Goal: Transaction & Acquisition: Purchase product/service

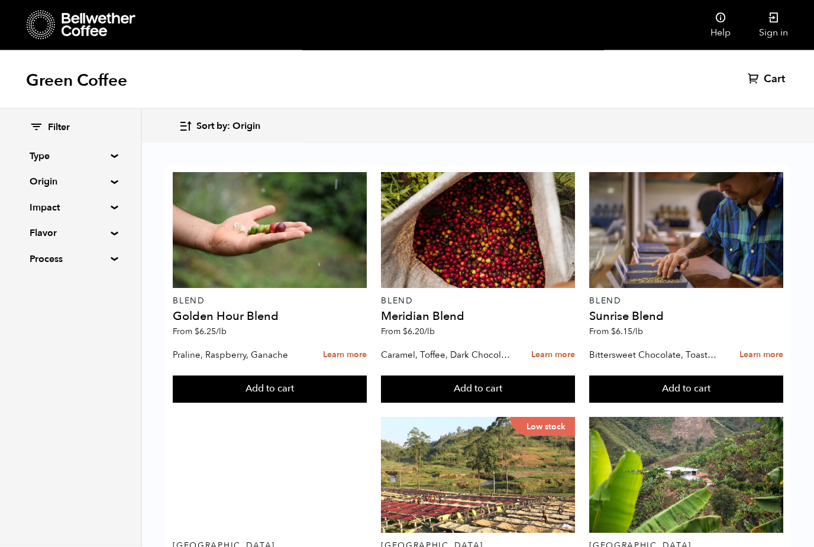
scroll to position [1078, 0]
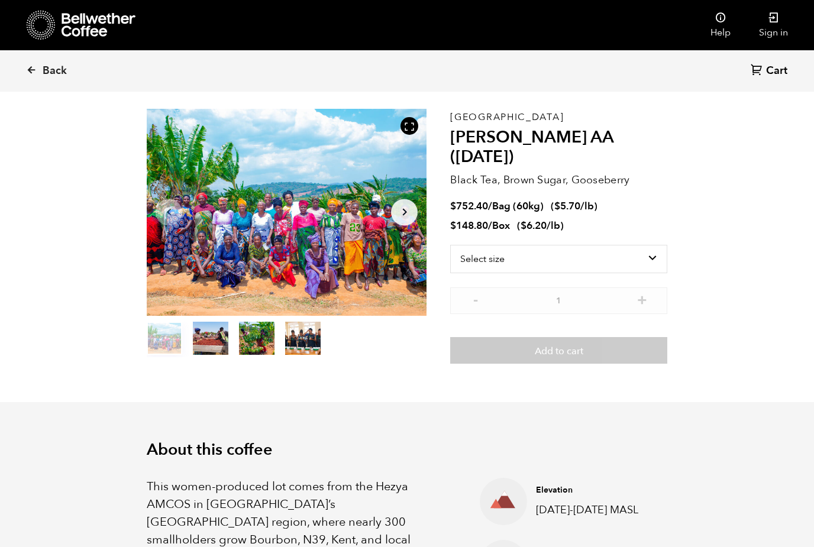
scroll to position [45, 0]
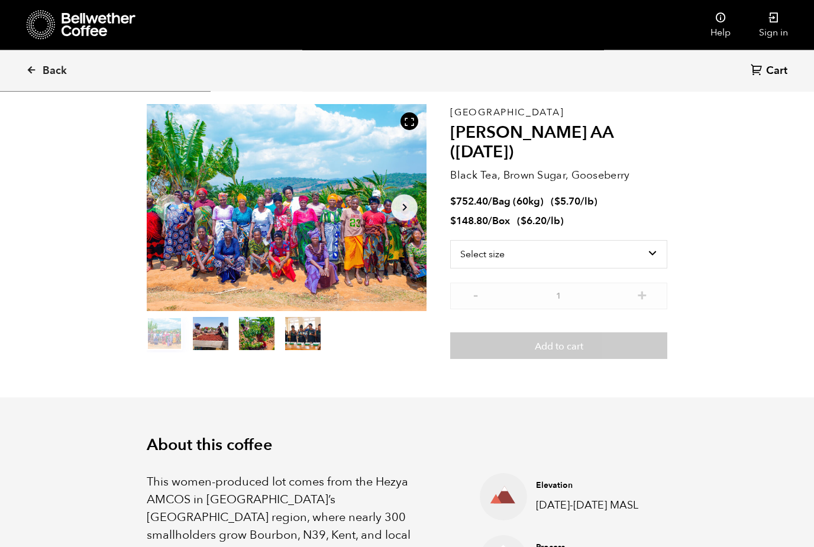
click at [314, 321] on button "item 3" at bounding box center [303, 336] width 36 height 33
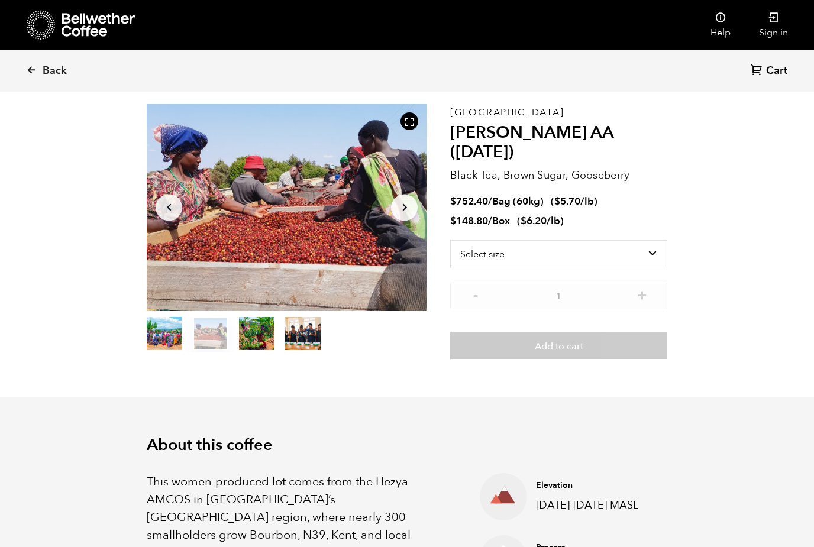
click at [314, 321] on button "item 3" at bounding box center [303, 336] width 36 height 33
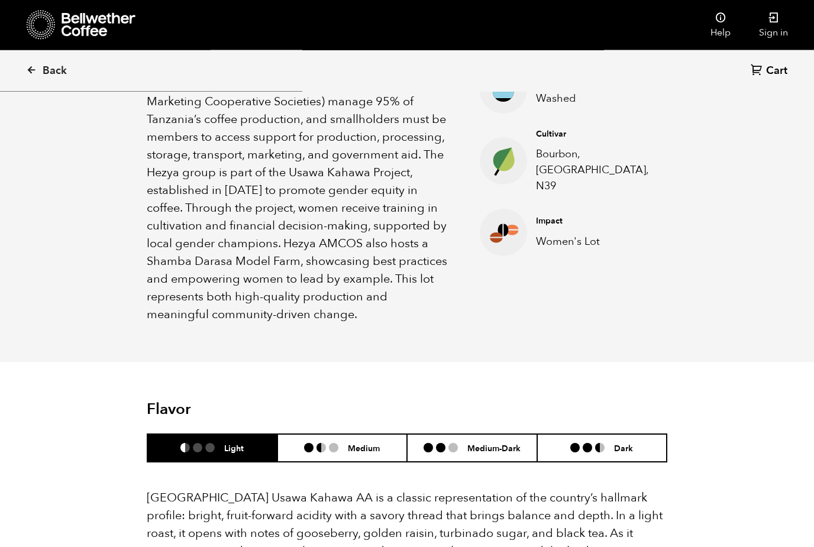
scroll to position [516, 0]
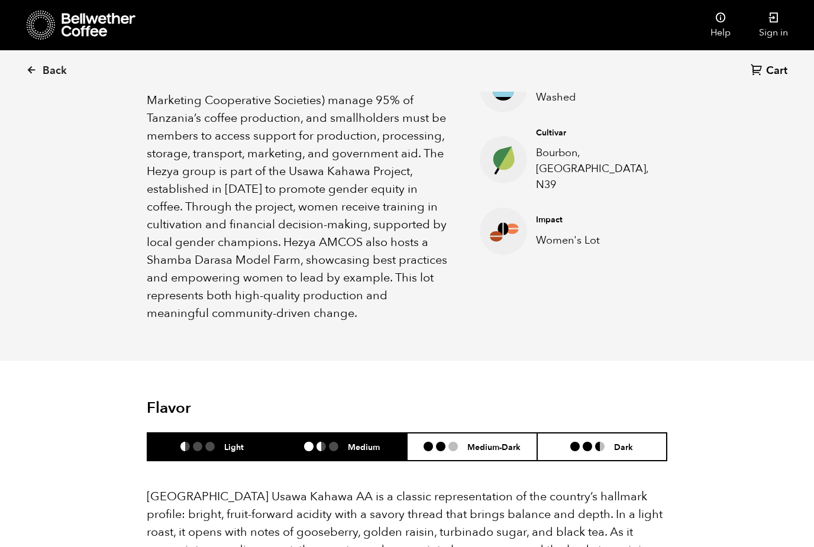
click at [353, 442] on h6 "Medium" at bounding box center [364, 447] width 32 height 10
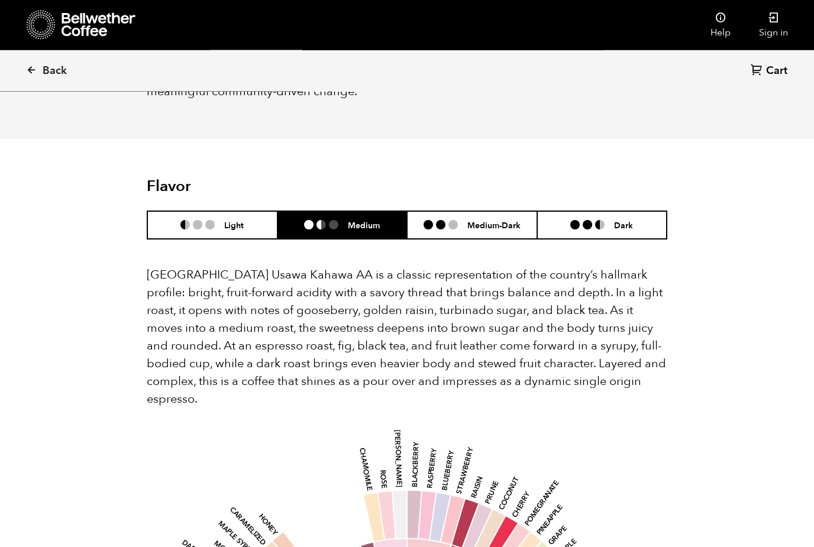
scroll to position [739, 0]
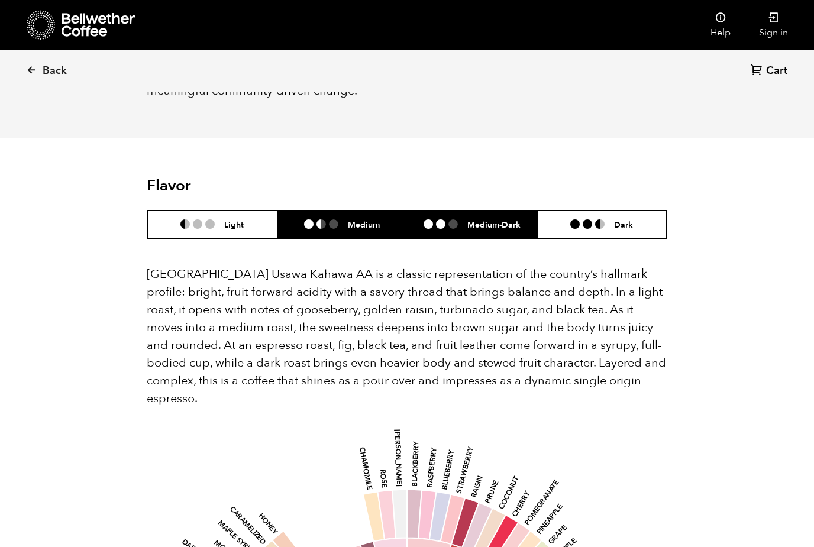
click at [481, 220] on h6 "Medium-Dark" at bounding box center [494, 225] width 53 height 10
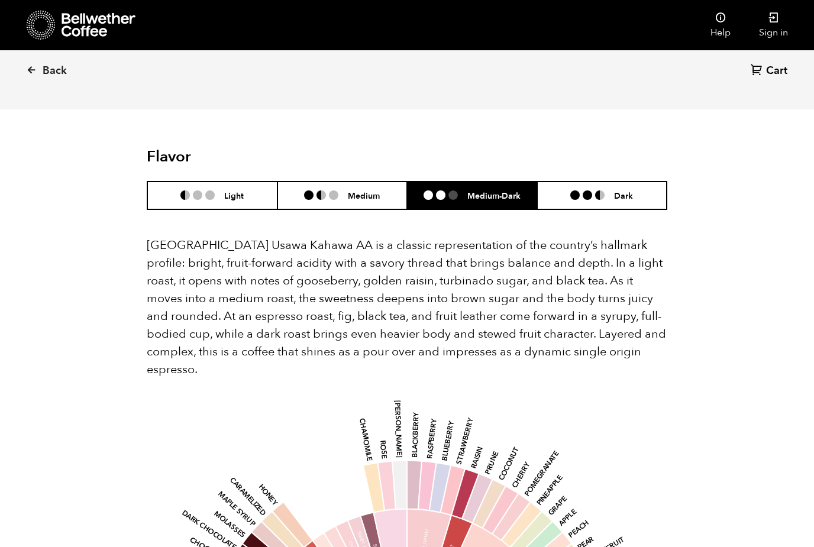
scroll to position [767, 0]
click at [603, 191] on li at bounding box center [599, 195] width 9 height 9
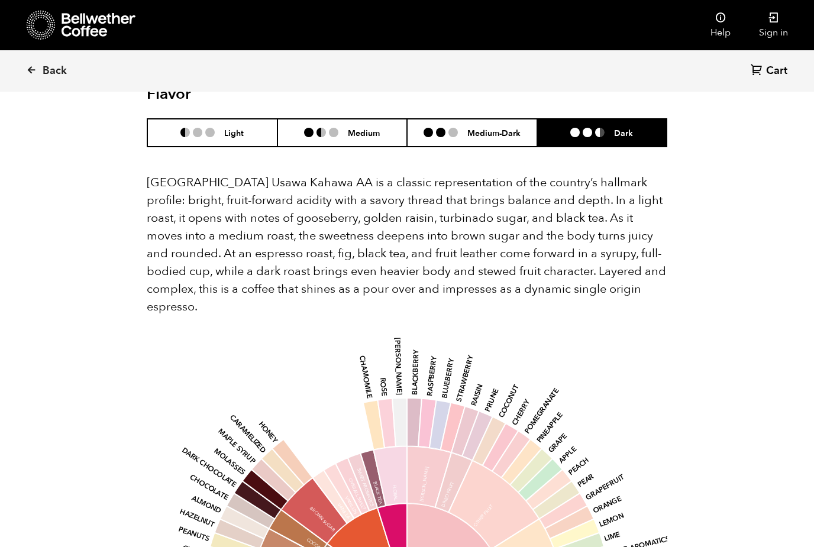
scroll to position [800, 0]
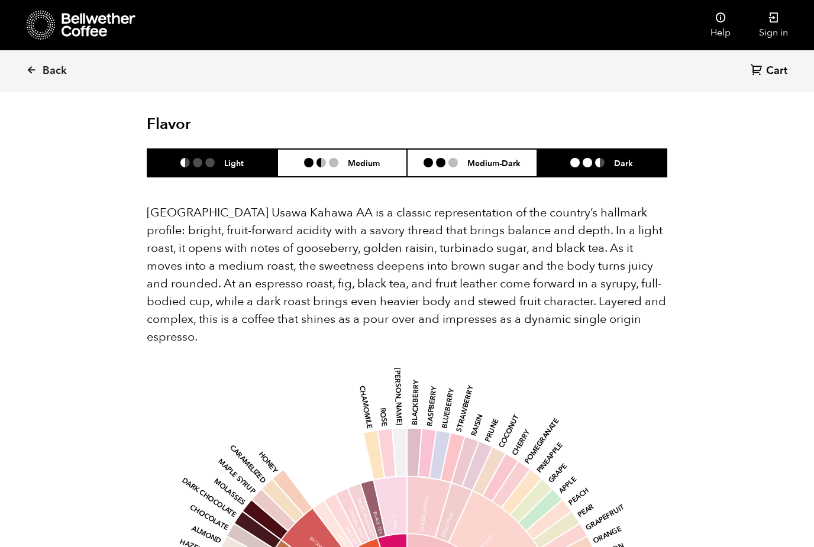
click at [234, 158] on h6 "Light" at bounding box center [234, 163] width 20 height 10
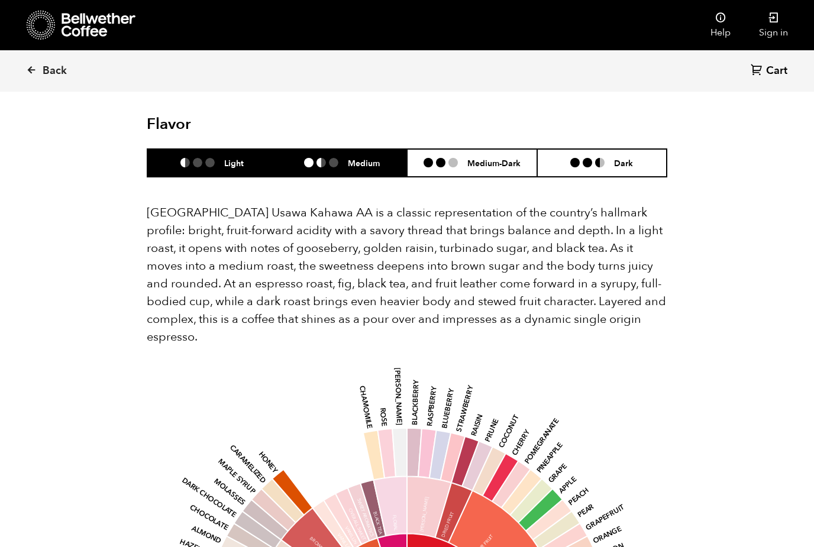
click at [368, 158] on h6 "Medium" at bounding box center [364, 163] width 32 height 10
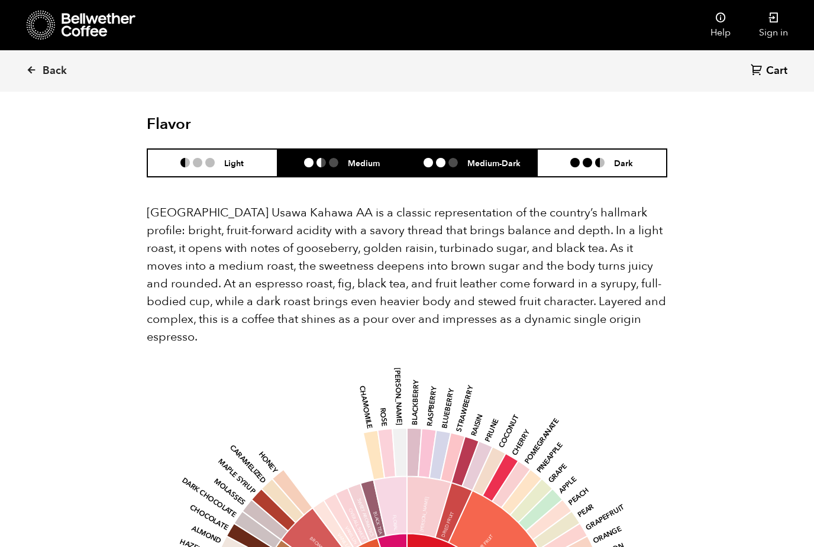
click at [436, 158] on li at bounding box center [440, 162] width 9 height 9
